Goal: Find specific page/section: Find specific page/section

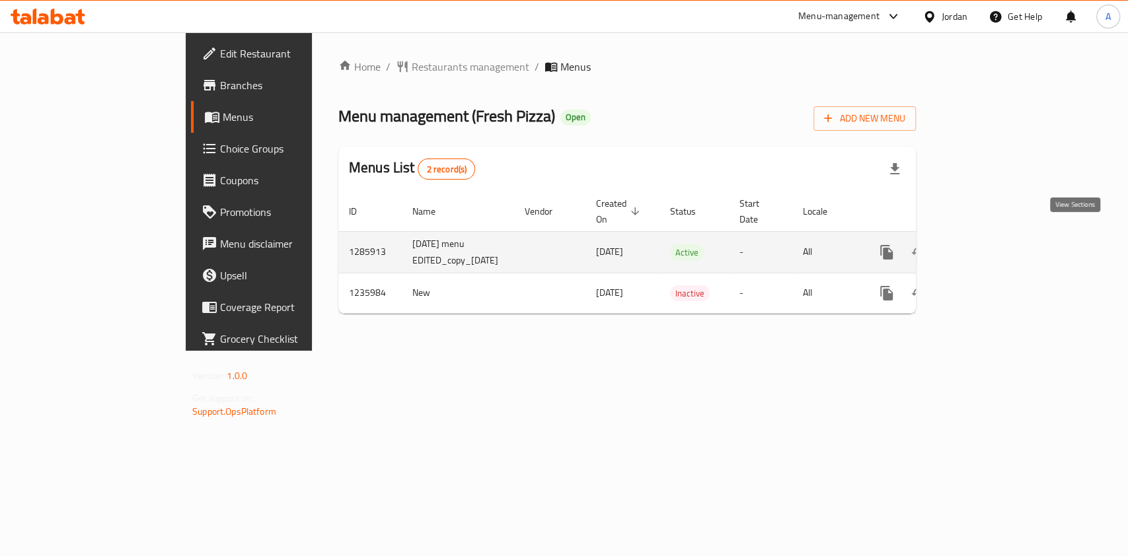
click at [990, 245] on icon "enhanced table" at bounding box center [982, 253] width 16 height 16
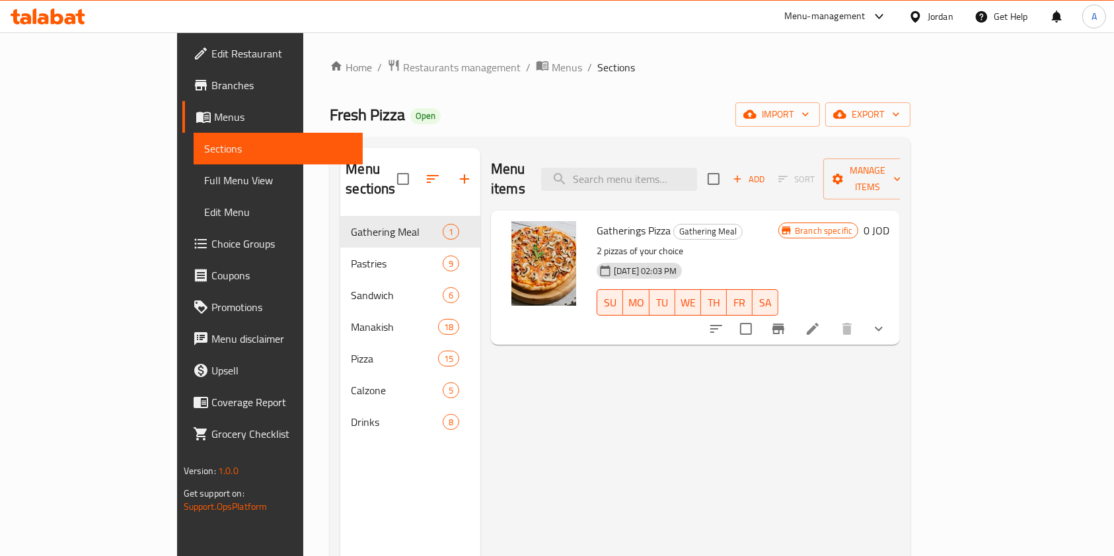
click at [895, 313] on button "show more" at bounding box center [879, 329] width 32 height 32
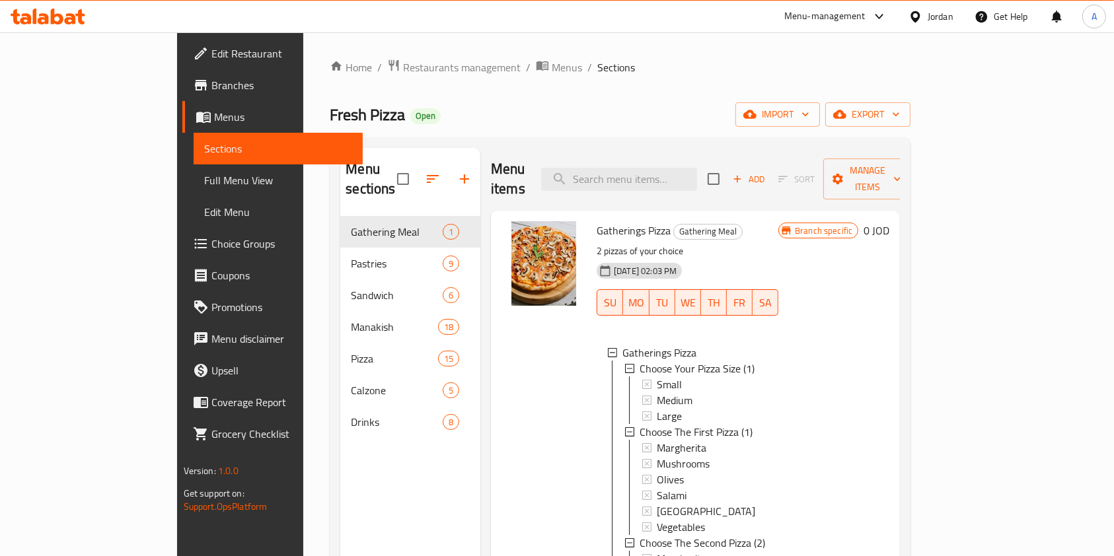
click at [889, 355] on div "Branch specific 0 JOD" at bounding box center [833, 446] width 111 height 451
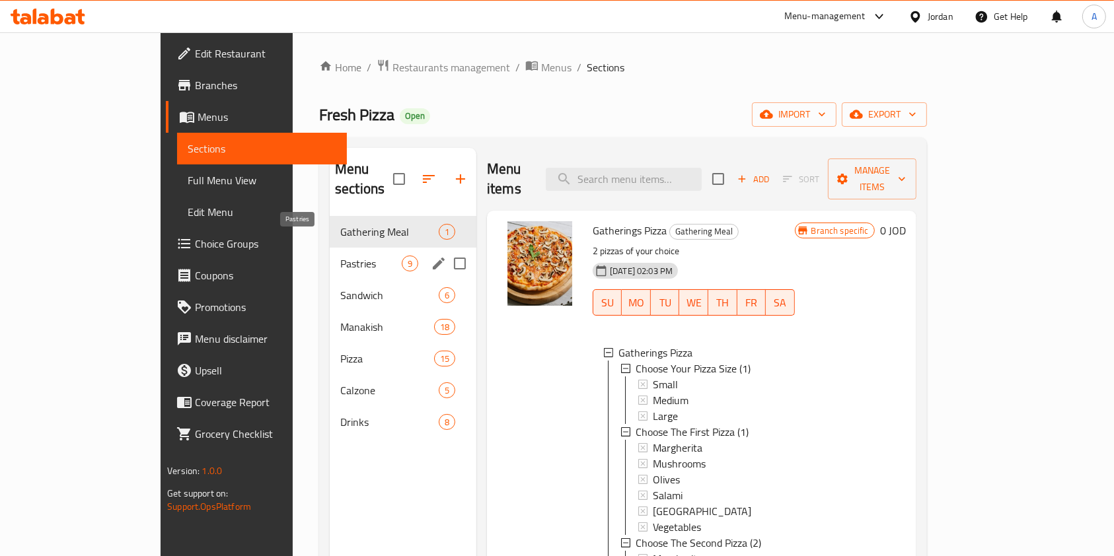
click at [340, 256] on span "Pastries" at bounding box center [370, 264] width 61 height 16
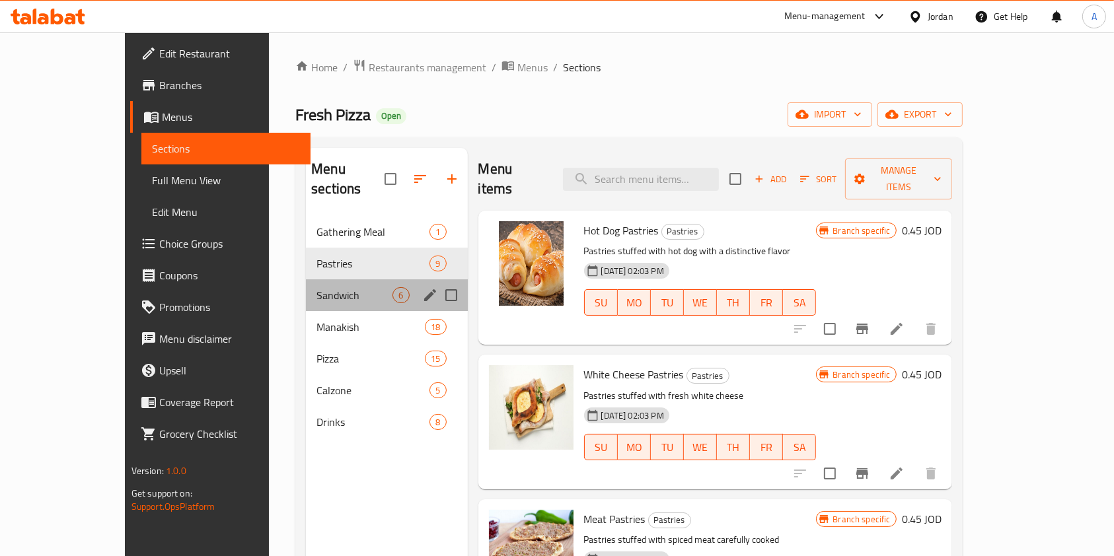
click at [306, 287] on div "Sandwich 6" at bounding box center [386, 296] width 161 height 32
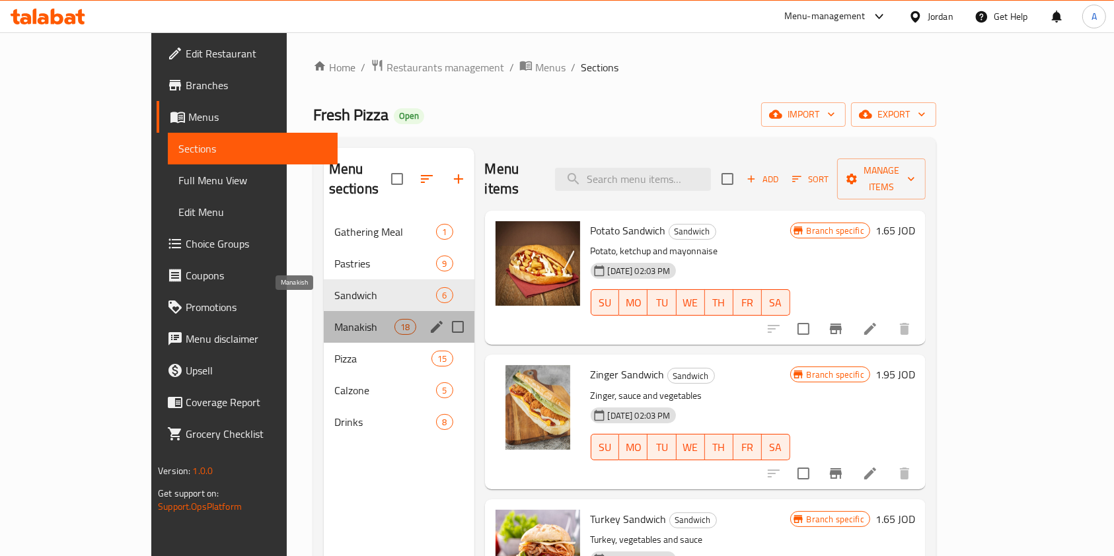
click at [334, 319] on span "Manakish" at bounding box center [364, 327] width 60 height 16
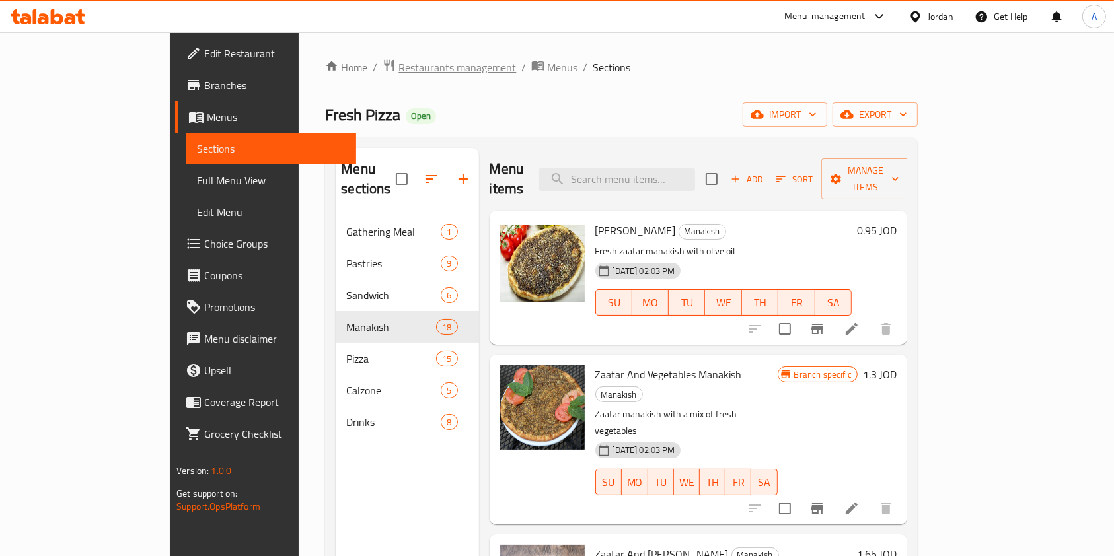
click at [398, 67] on span "Restaurants management" at bounding box center [457, 67] width 118 height 16
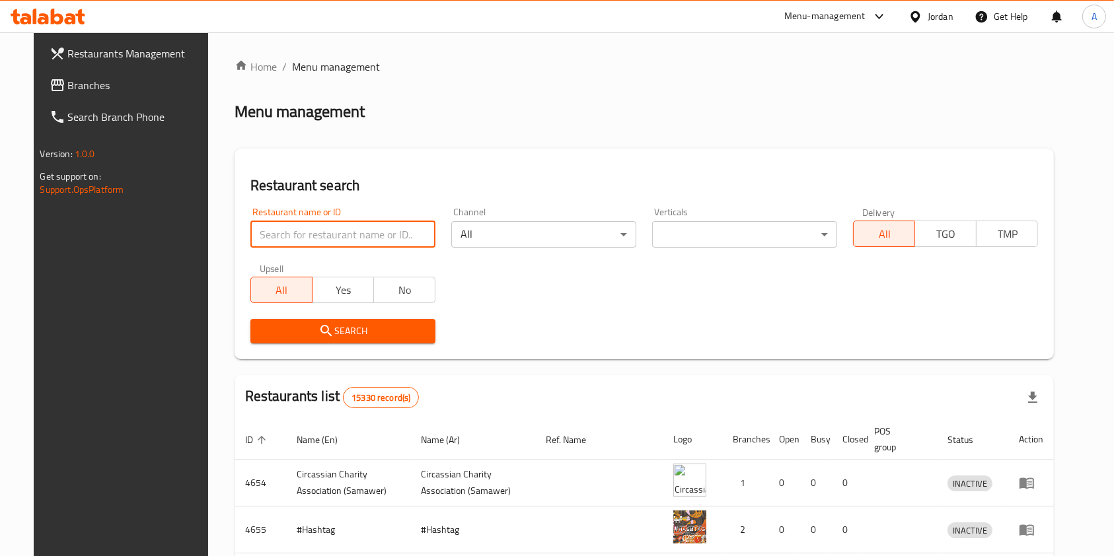
click at [316, 230] on input "search" at bounding box center [342, 234] width 185 height 26
type input "zahret el ja"
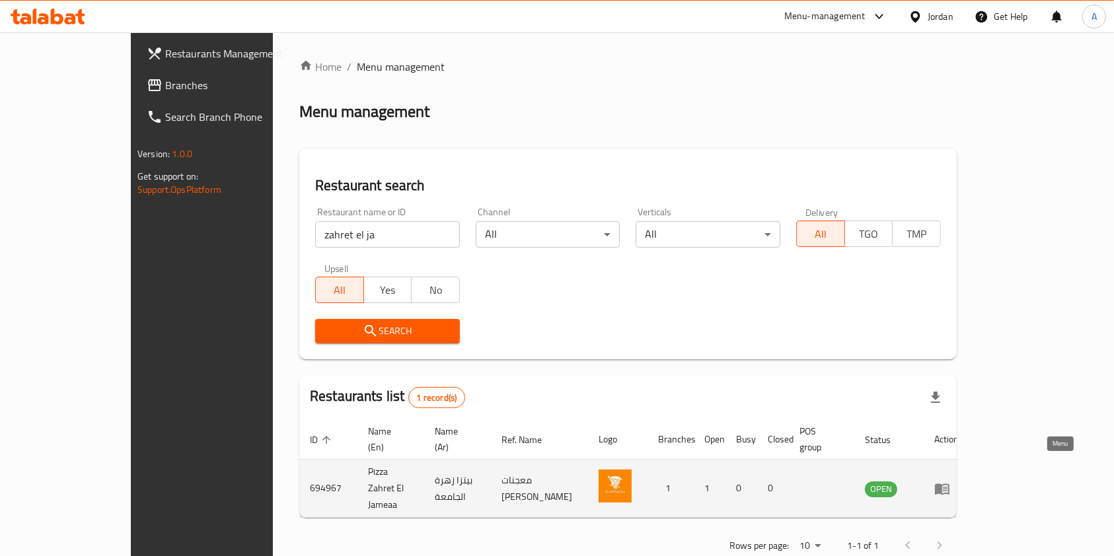
click at [950, 481] on icon "enhanced table" at bounding box center [942, 489] width 16 height 16
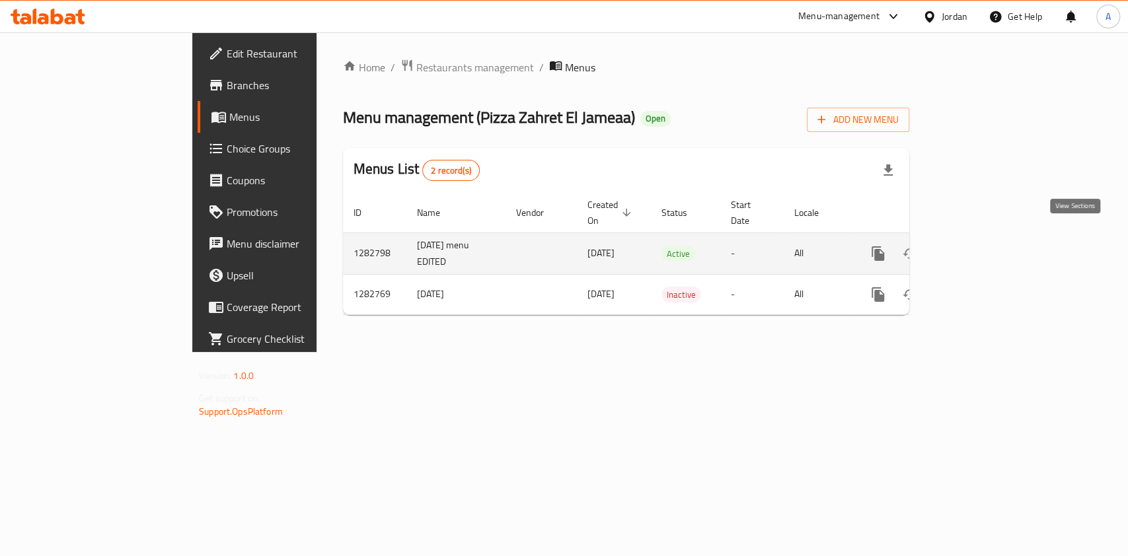
click at [981, 246] on icon "enhanced table" at bounding box center [973, 254] width 16 height 16
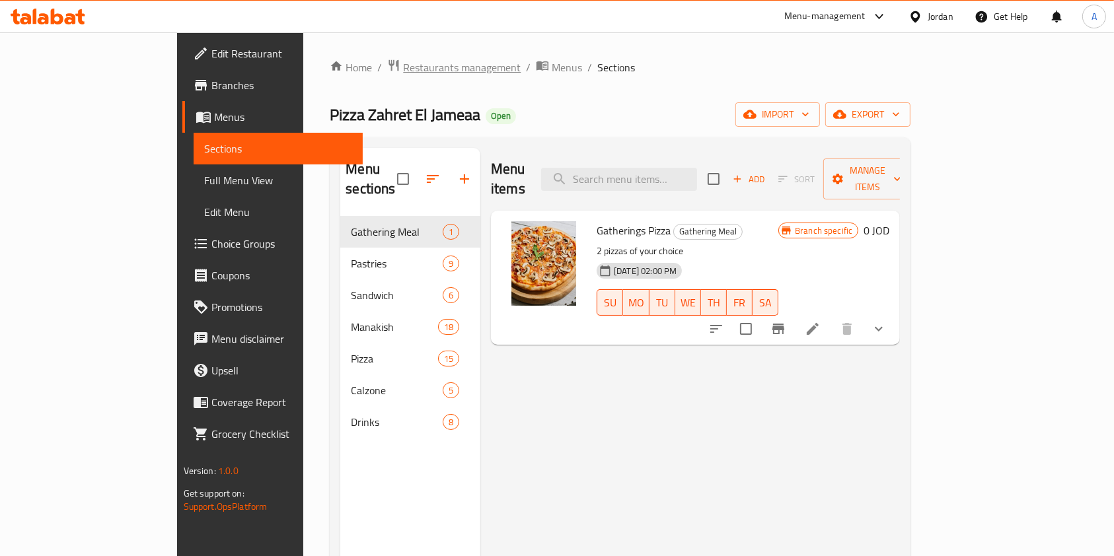
click at [403, 71] on span "Restaurants management" at bounding box center [462, 67] width 118 height 16
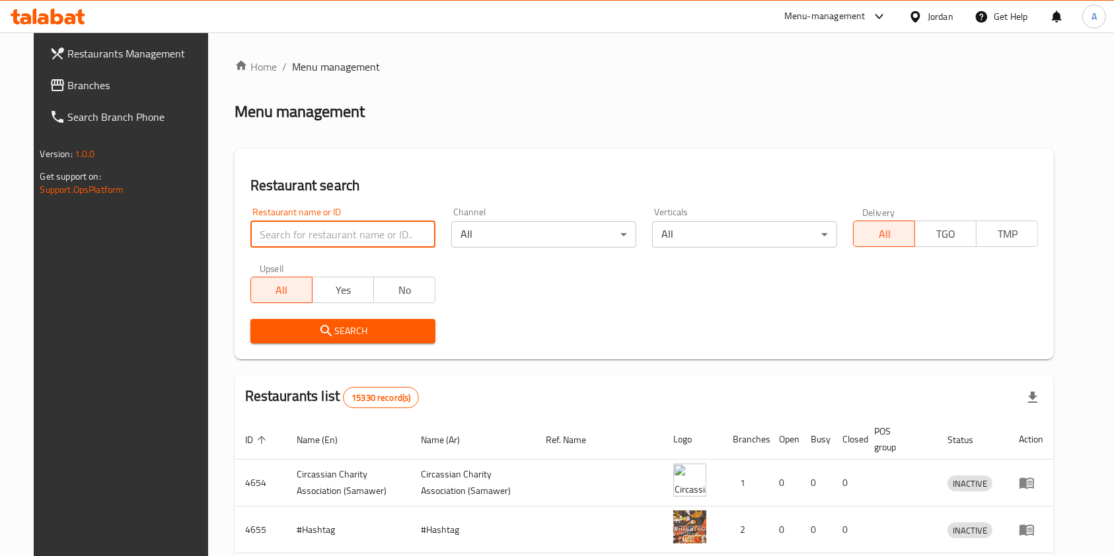
click at [311, 228] on input "search" at bounding box center [342, 234] width 185 height 26
type input "salwa w [GEOGRAPHIC_DATA]"
click button "Search" at bounding box center [342, 331] width 185 height 24
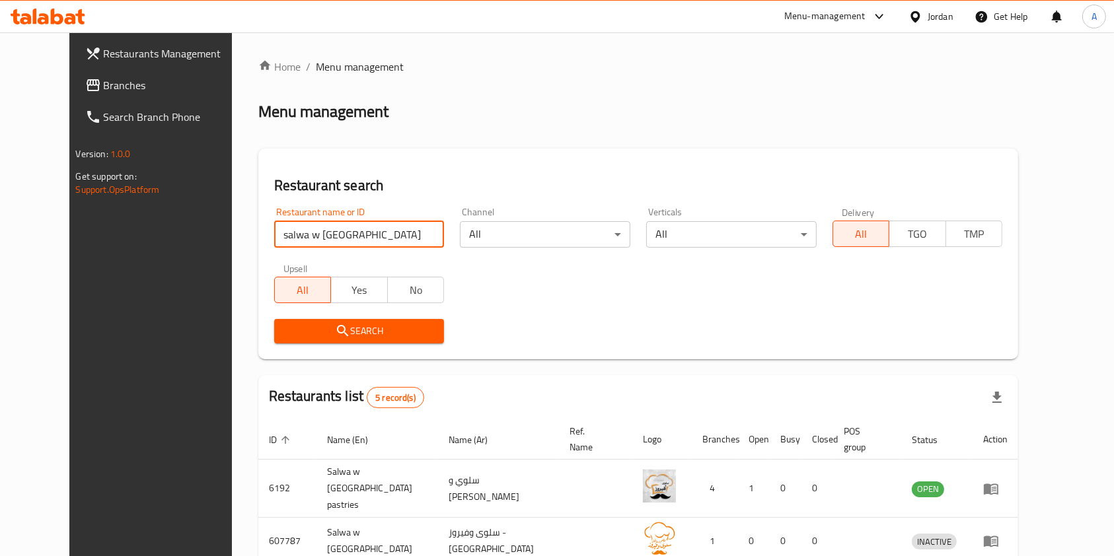
scroll to position [192, 0]
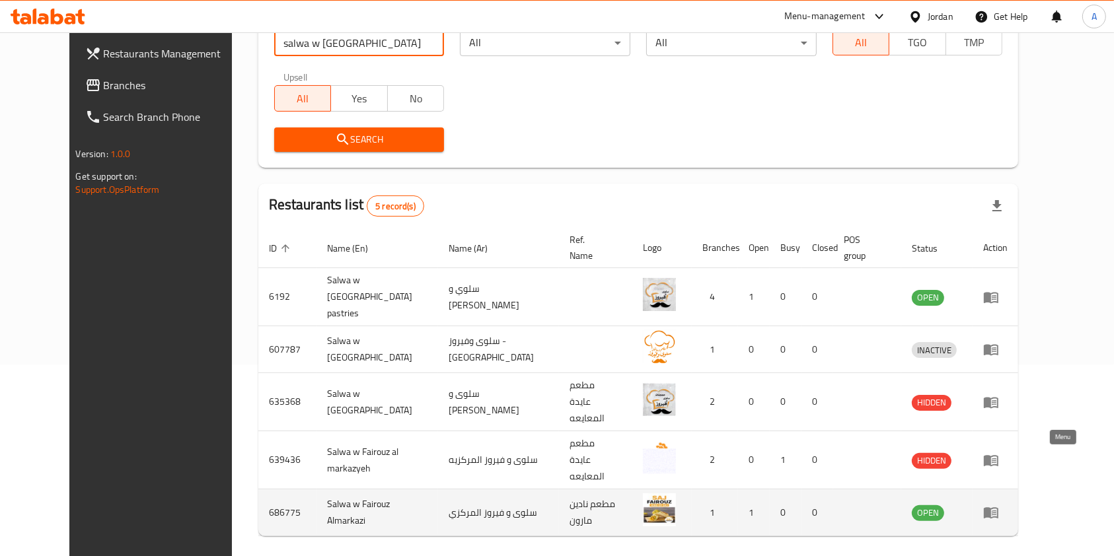
click at [997, 511] on icon "enhanced table" at bounding box center [994, 513] width 5 height 5
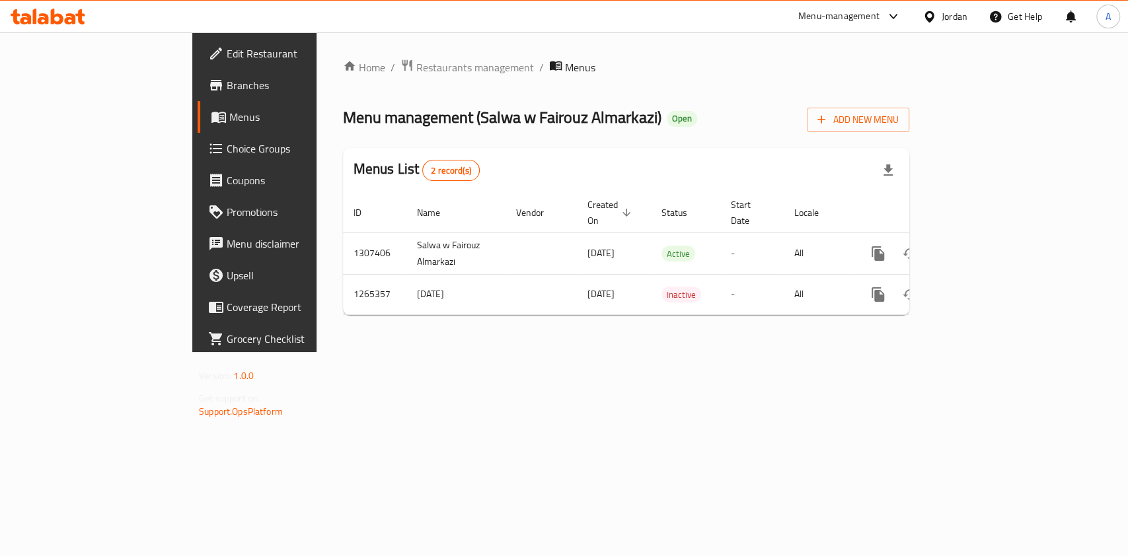
click at [227, 77] on span "Branches" at bounding box center [298, 85] width 143 height 16
